Goal: Find specific page/section: Find specific page/section

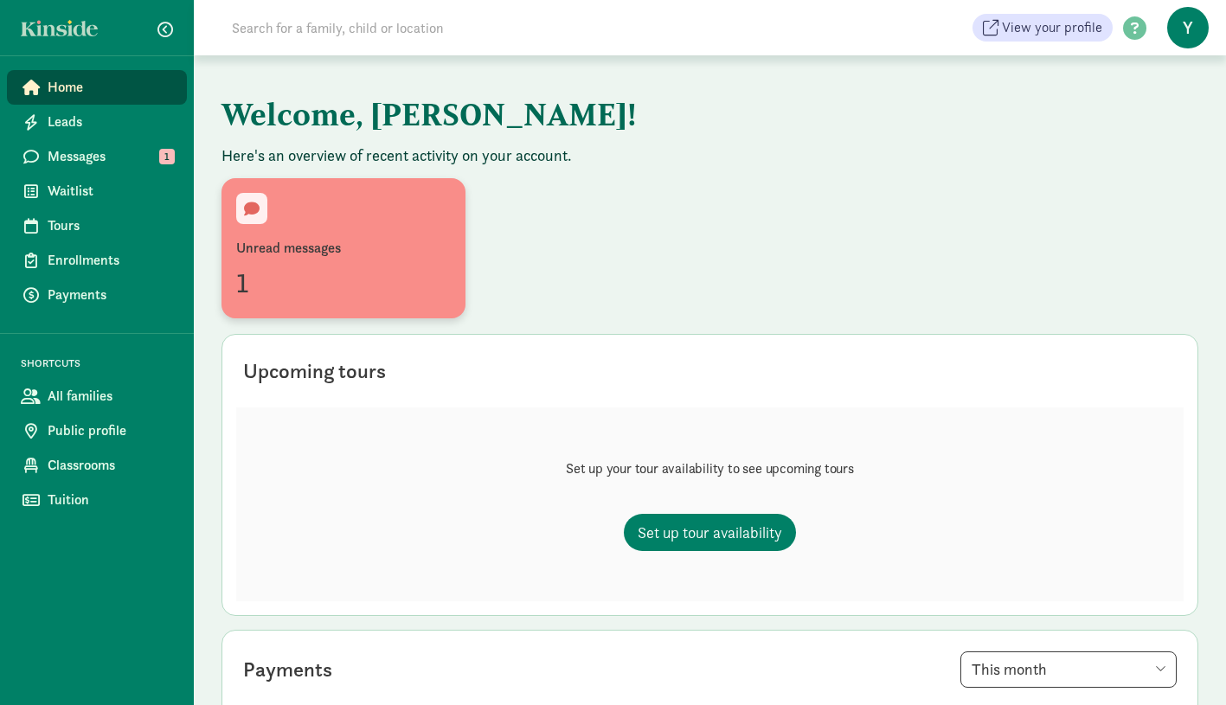
click at [351, 254] on div "Unread messages" at bounding box center [343, 248] width 215 height 21
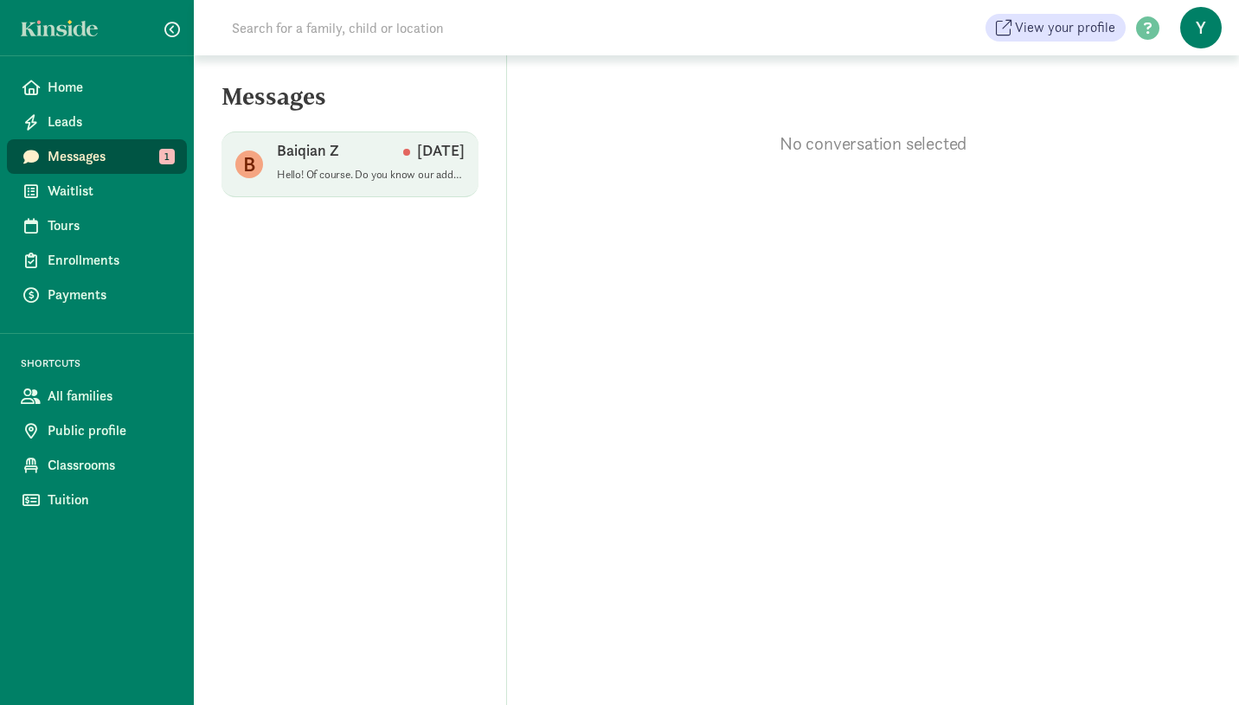
click at [410, 183] on span "Baiqian Z Aug 31 Hello! Of course. Do you know our address? Is it convenient fo…" at bounding box center [371, 164] width 188 height 48
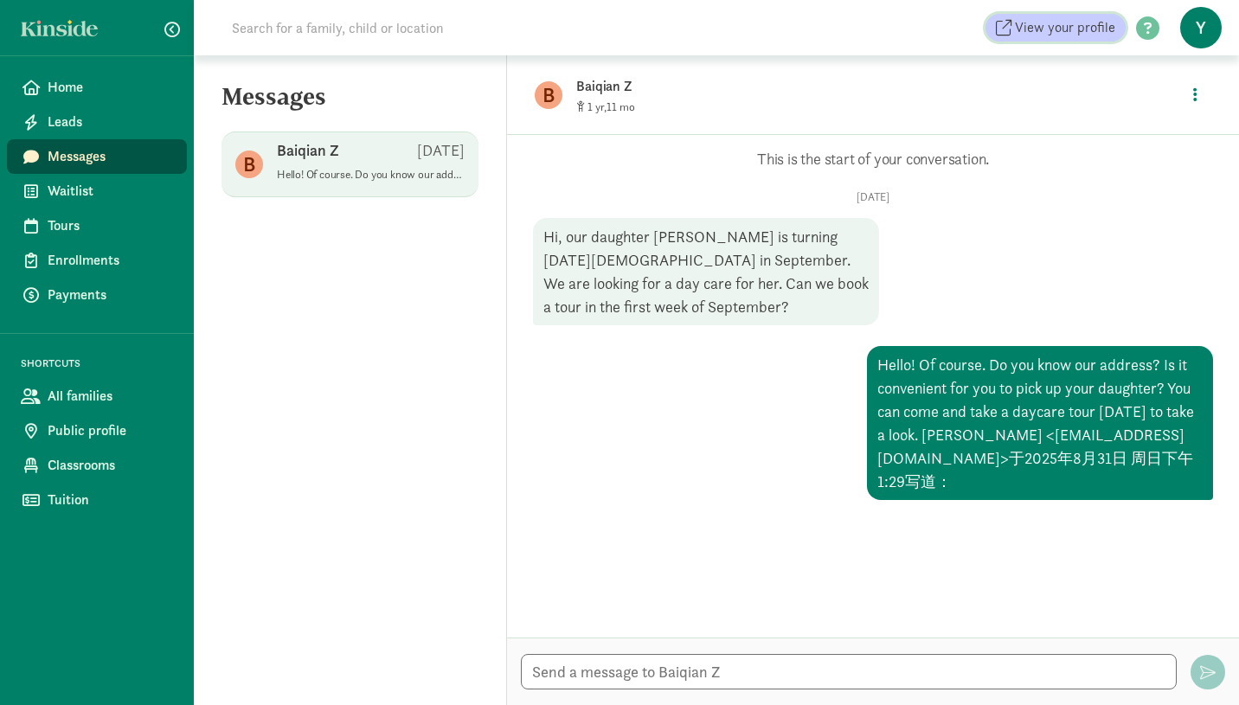
click at [1074, 35] on span "View your profile" at bounding box center [1065, 27] width 100 height 21
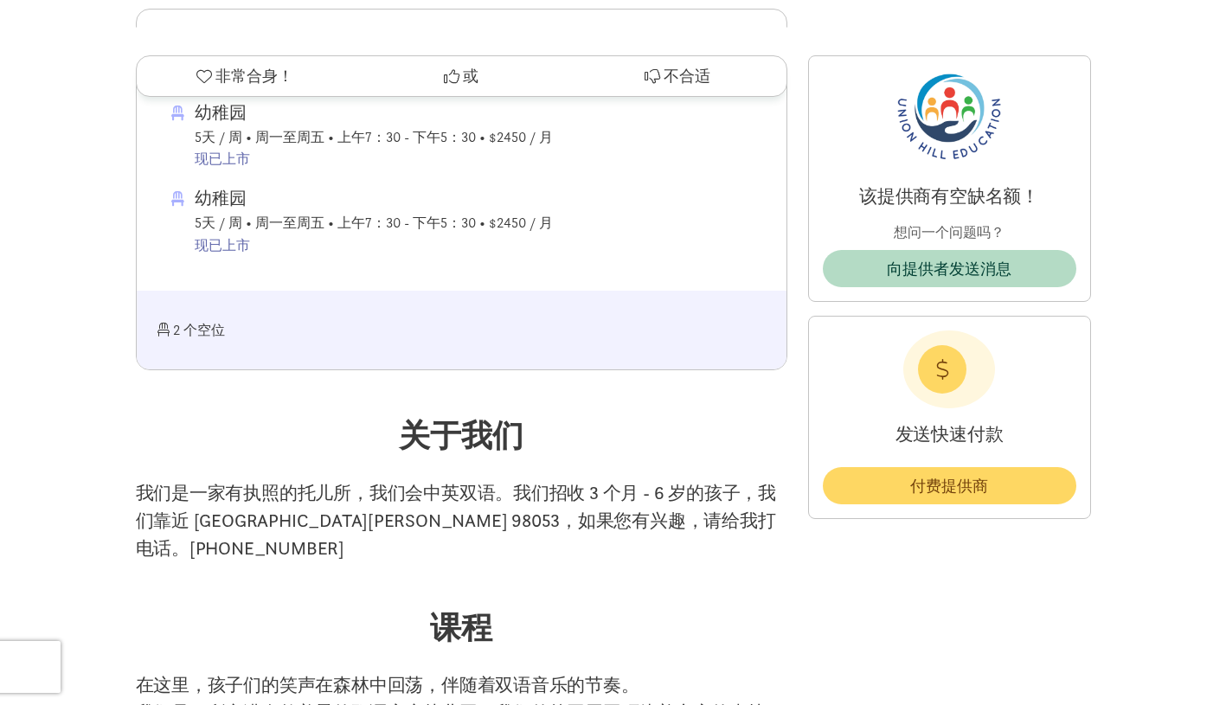
scroll to position [1648, 0]
